Goal: Information Seeking & Learning: Learn about a topic

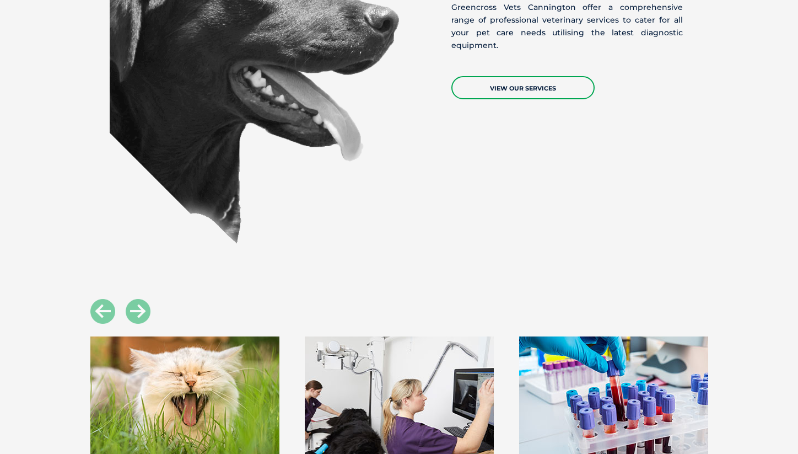
scroll to position [920, 0]
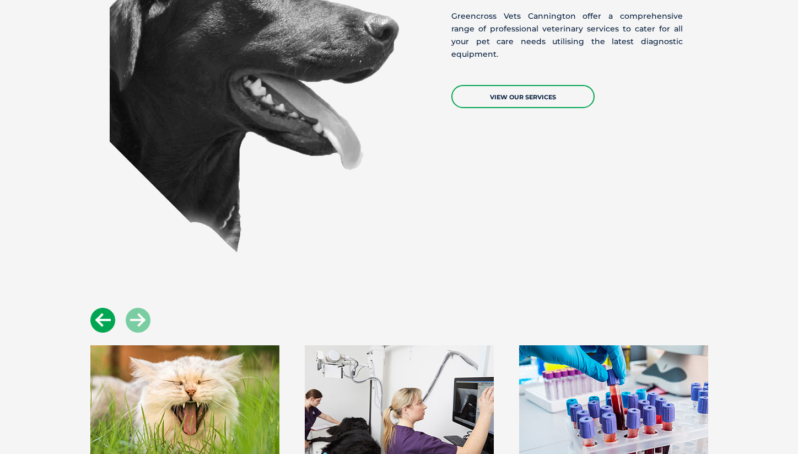
click at [102, 308] on icon at bounding box center [102, 320] width 25 height 25
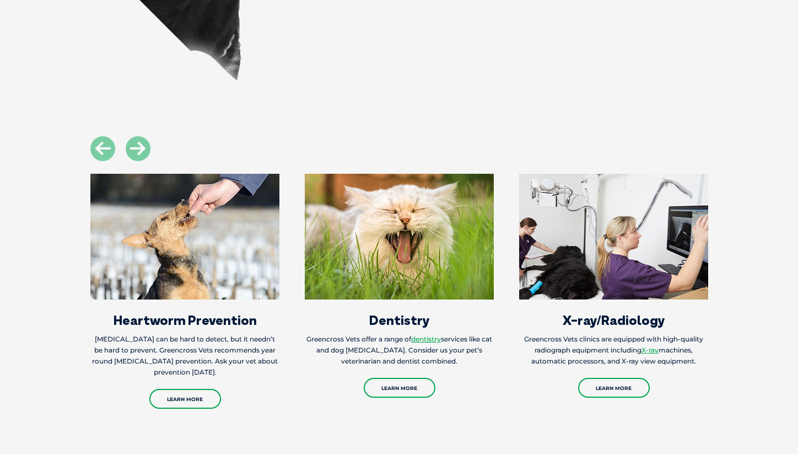
scroll to position [1090, 0]
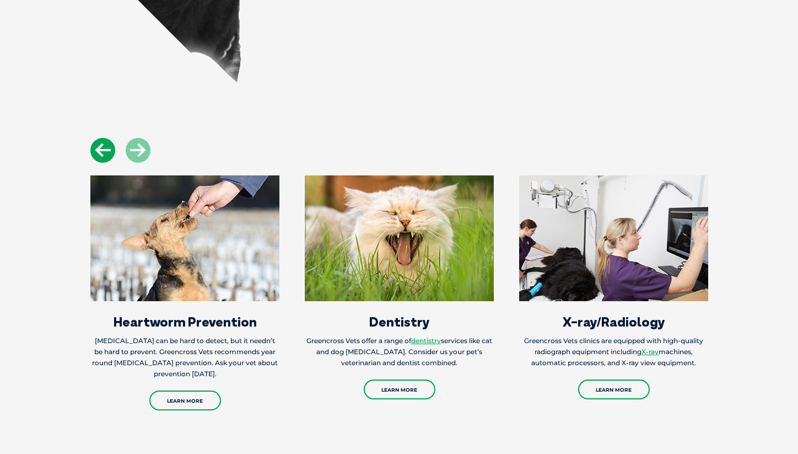
click at [106, 138] on icon at bounding box center [102, 150] width 25 height 25
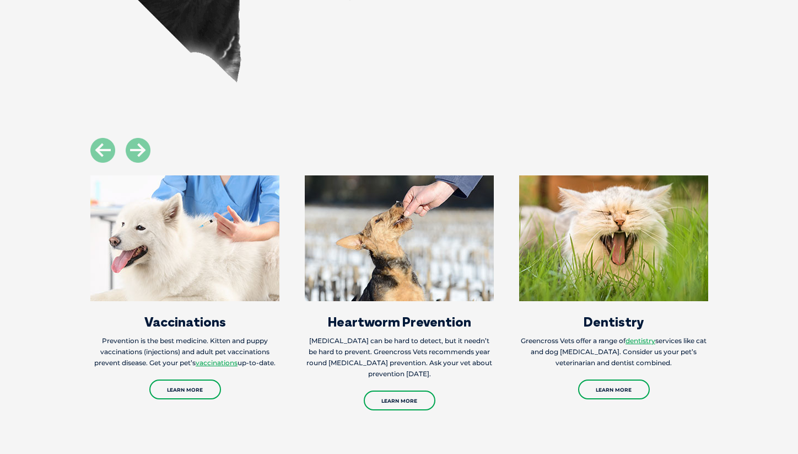
click at [182, 275] on img at bounding box center [184, 238] width 189 height 126
click at [178, 379] on link "Learn More" at bounding box center [185, 389] width 72 height 20
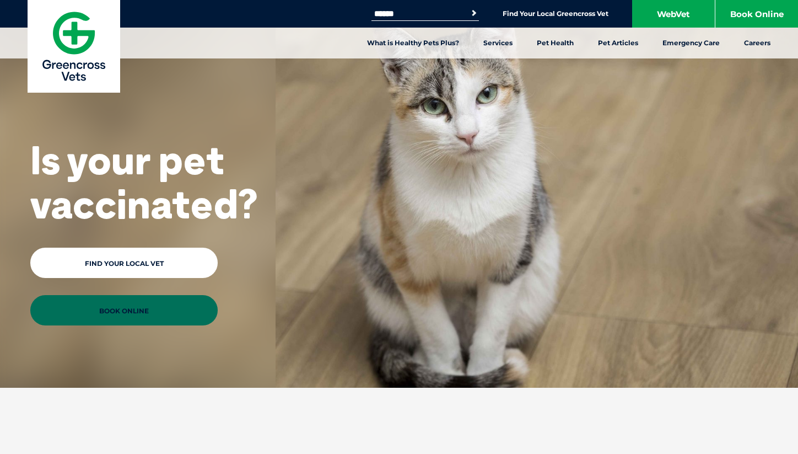
click at [426, 6] on div "Search for: Search Find Your Local Greencross Vet WebVet Book Online" at bounding box center [399, 14] width 798 height 28
click at [425, 14] on input "Search for:" at bounding box center [419, 13] width 94 height 9
type input "*******"
click at [469, 8] on button "Search" at bounding box center [474, 13] width 11 height 11
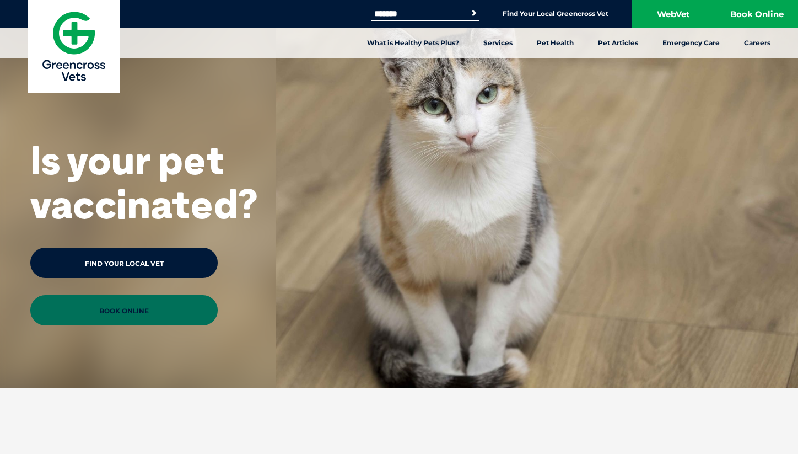
click at [97, 265] on link "Find Your Local Vet" at bounding box center [123, 263] width 187 height 30
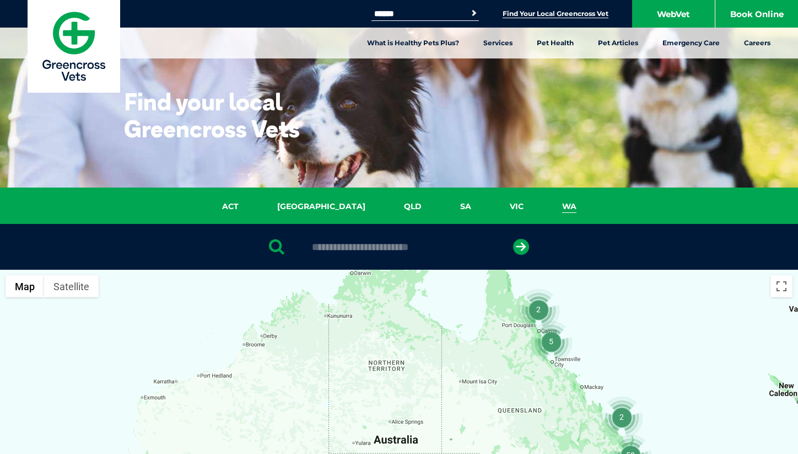
click at [544, 206] on link "WA" at bounding box center [569, 206] width 53 height 13
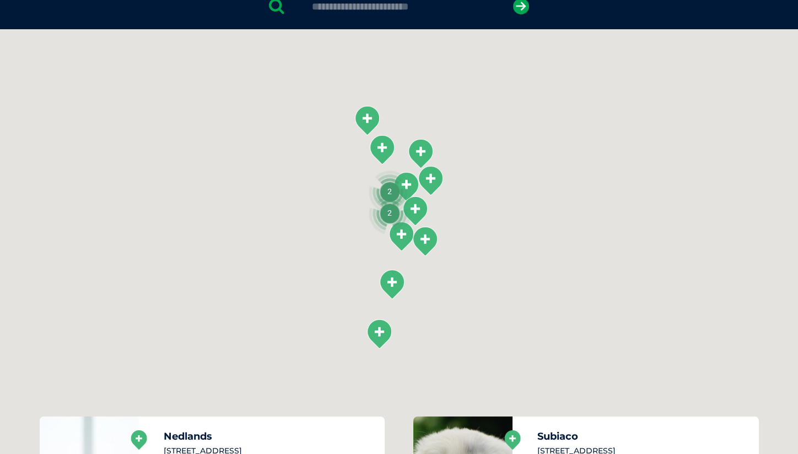
scroll to position [253, 0]
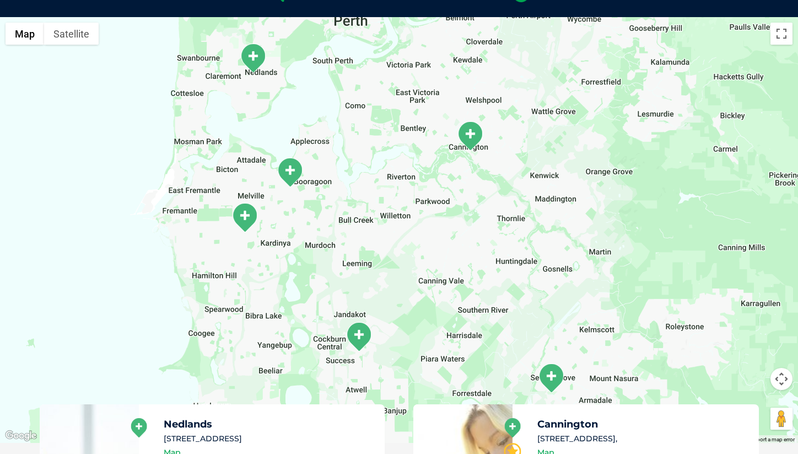
click at [473, 131] on img "Cannington" at bounding box center [471, 136] width 28 height 30
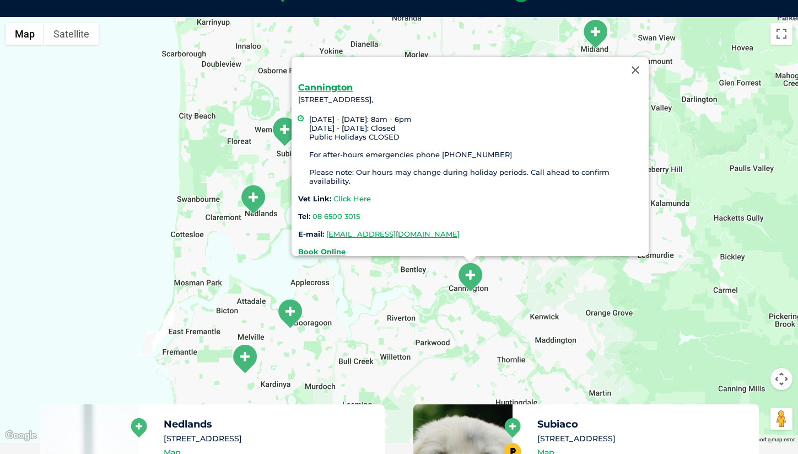
click at [346, 194] on link "Click Here" at bounding box center [352, 198] width 37 height 9
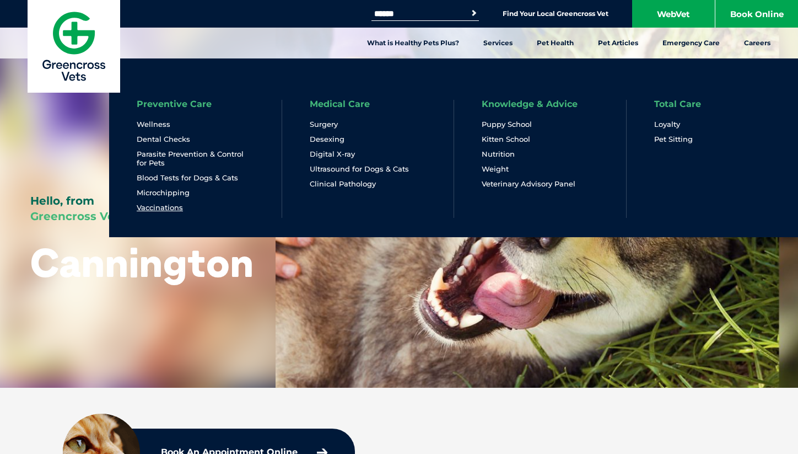
click at [174, 203] on link "Vaccinations" at bounding box center [160, 207] width 46 height 9
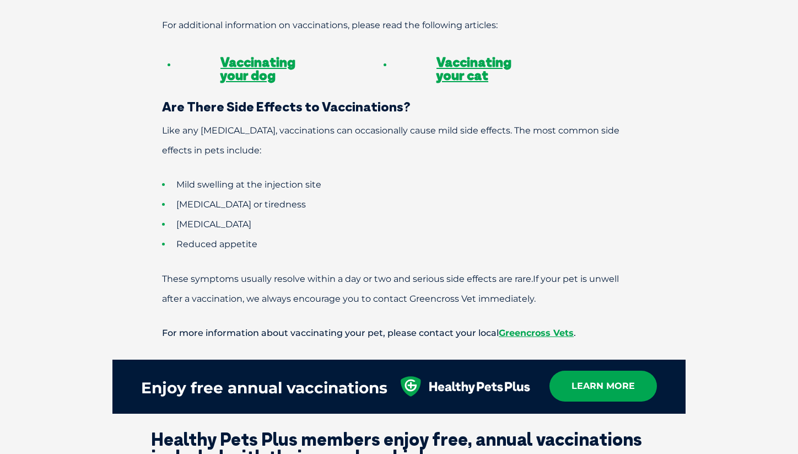
scroll to position [1009, 0]
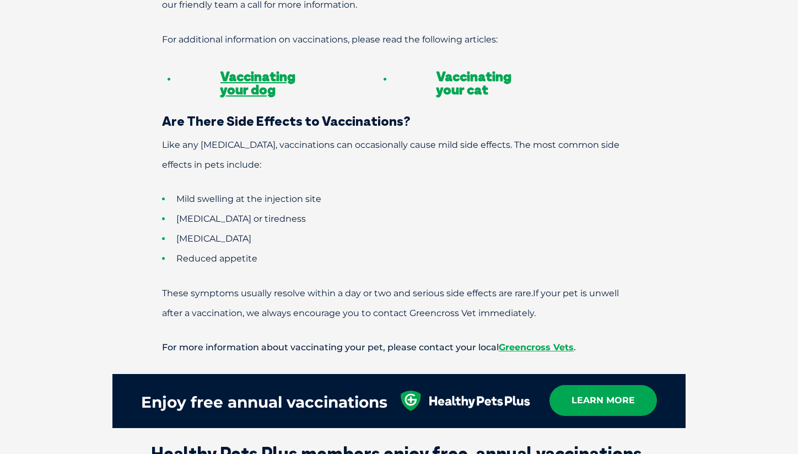
click at [460, 69] on link "Vaccinating your cat" at bounding box center [474, 83] width 75 height 30
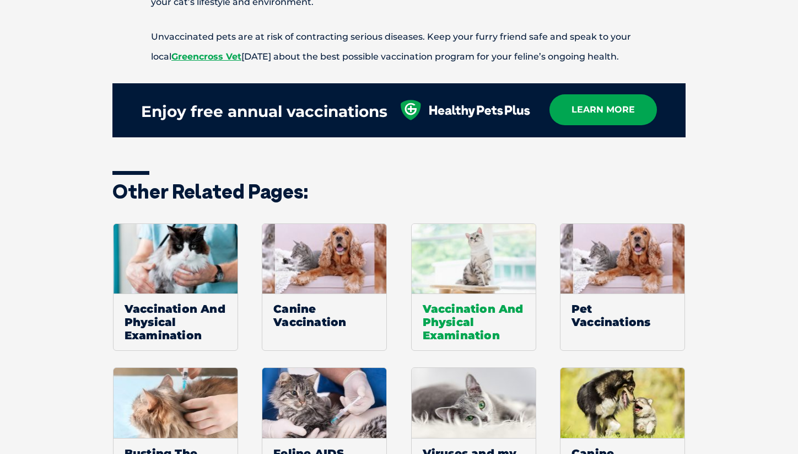
scroll to position [1327, 0]
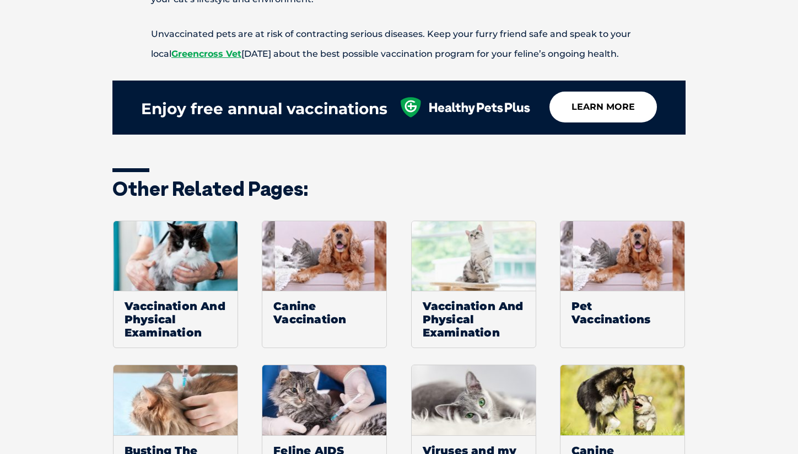
click at [585, 113] on link "learn more" at bounding box center [604, 107] width 108 height 31
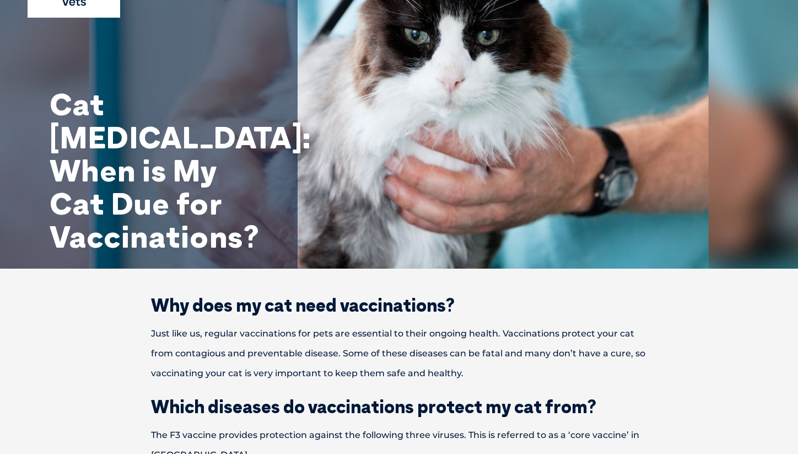
scroll to position [0, 0]
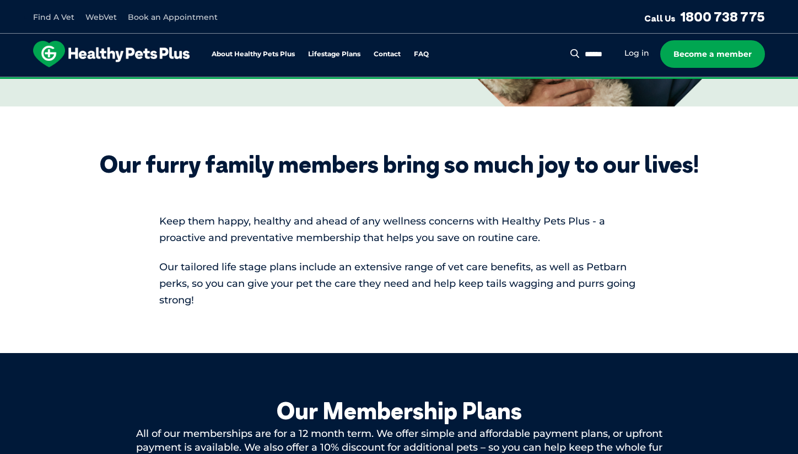
scroll to position [291, 0]
